Goal: Task Accomplishment & Management: Complete application form

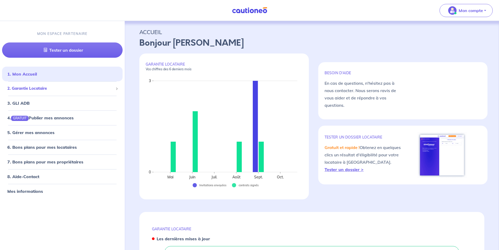
click at [65, 91] on div "2. Garantie Locataire" at bounding box center [62, 88] width 120 height 10
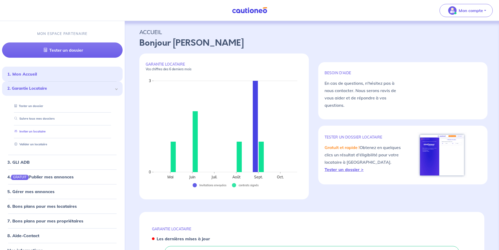
click at [39, 133] on link "Inviter un locataire" at bounding box center [28, 132] width 33 height 4
select select "FR"
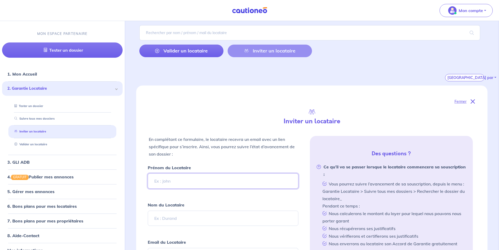
scroll to position [79, 0]
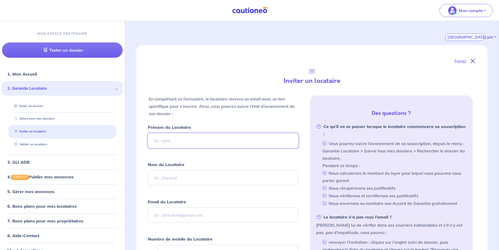
click at [215, 142] on input "Prénom du Locataire" at bounding box center [223, 140] width 150 height 15
drag, startPoint x: 215, startPoint y: 142, endPoint x: 204, endPoint y: 141, distance: 10.9
click at [204, 141] on input "[PERSON_NAME]" at bounding box center [223, 140] width 150 height 15
drag, startPoint x: 172, startPoint y: 138, endPoint x: 125, endPoint y: 136, distance: 47.4
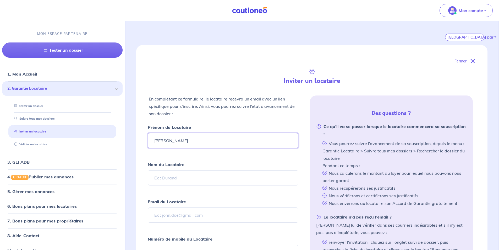
type input "[PERSON_NAME]"
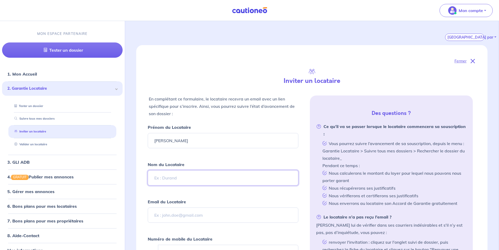
click at [161, 178] on input "Nom du Locataire" at bounding box center [223, 177] width 150 height 15
paste input "BONINO"
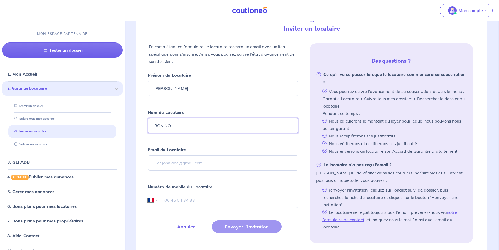
scroll to position [131, 0]
type input "BONINO"
click at [200, 164] on input "Email du Locataire" at bounding box center [223, 162] width 150 height 15
paste input "[EMAIL_ADDRESS][DOMAIN_NAME]"
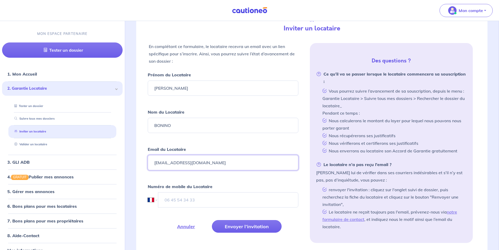
type input "[EMAIL_ADDRESS][DOMAIN_NAME]"
click at [185, 203] on input "tel" at bounding box center [228, 199] width 140 height 15
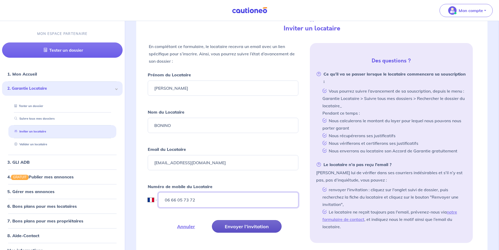
type input "06 66 05 73 72"
click at [241, 226] on button "Envoyer l’invitation" at bounding box center [247, 226] width 70 height 13
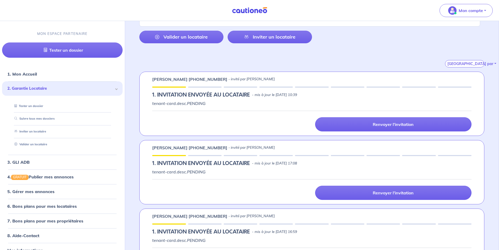
scroll to position [79, 0]
